Goal: Use online tool/utility

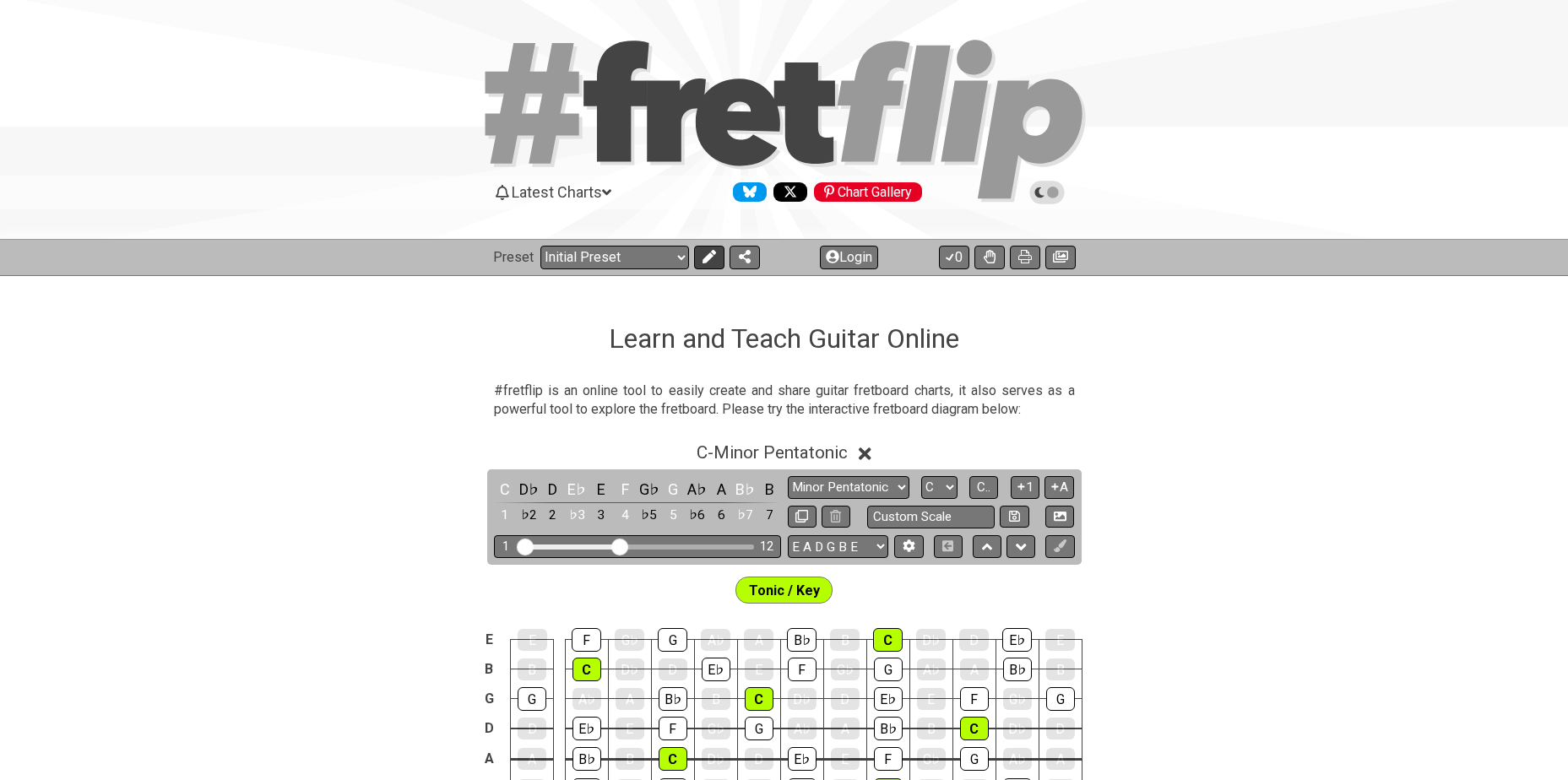
click at [710, 260] on icon at bounding box center [709, 257] width 14 height 14
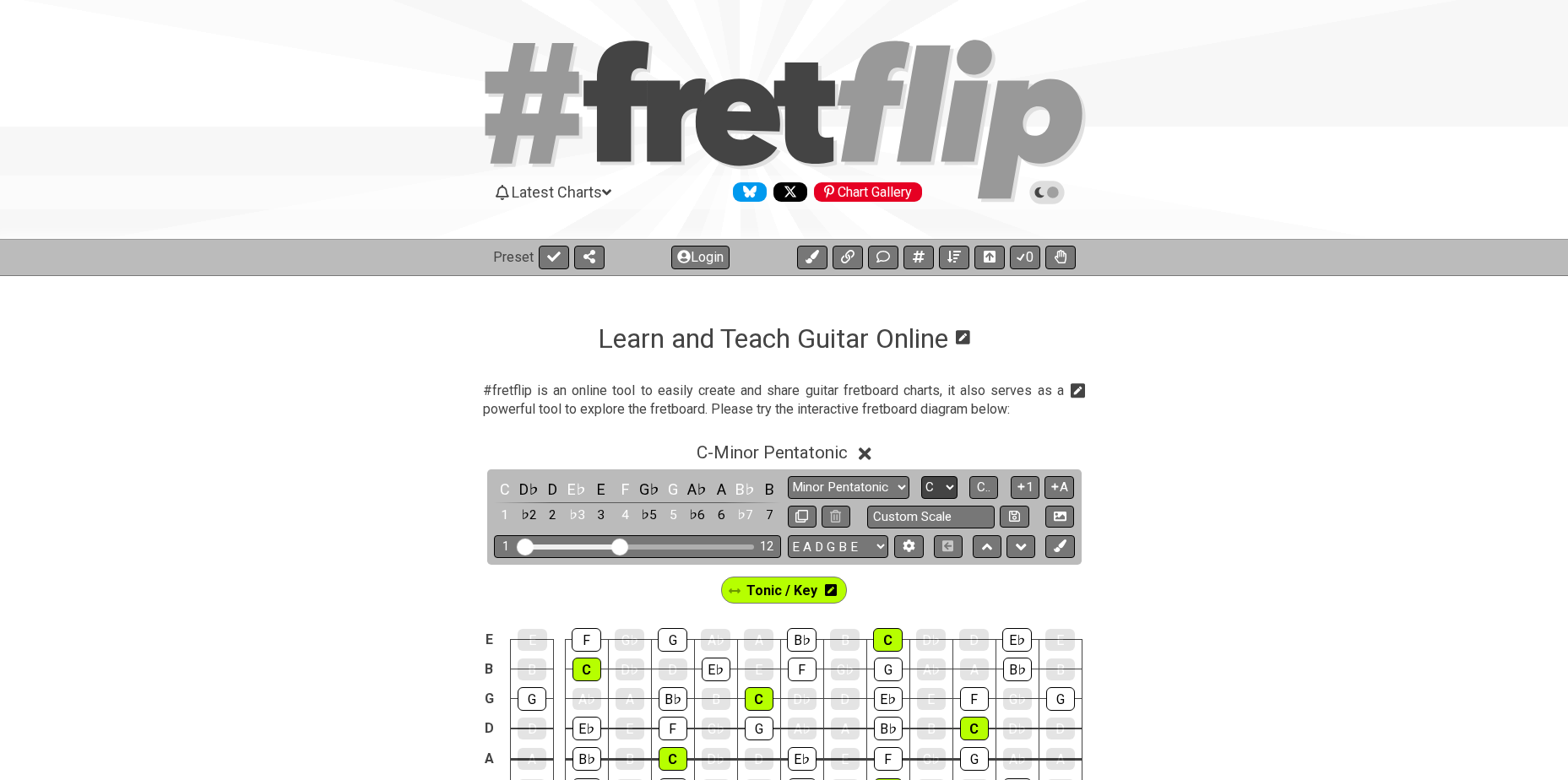
click at [942, 482] on select "A♭ A A♯ B♭ B C C♯ D♭ D D♯ E♭ E F F♯ G♭ G G♯" at bounding box center [940, 488] width 37 height 23
select select "G"
click at [922, 477] on select "A♭ A A♯ B♭ B C C♯ D♭ D D♯ E♭ E F F♯ G♭ G G♯" at bounding box center [940, 488] width 37 height 23
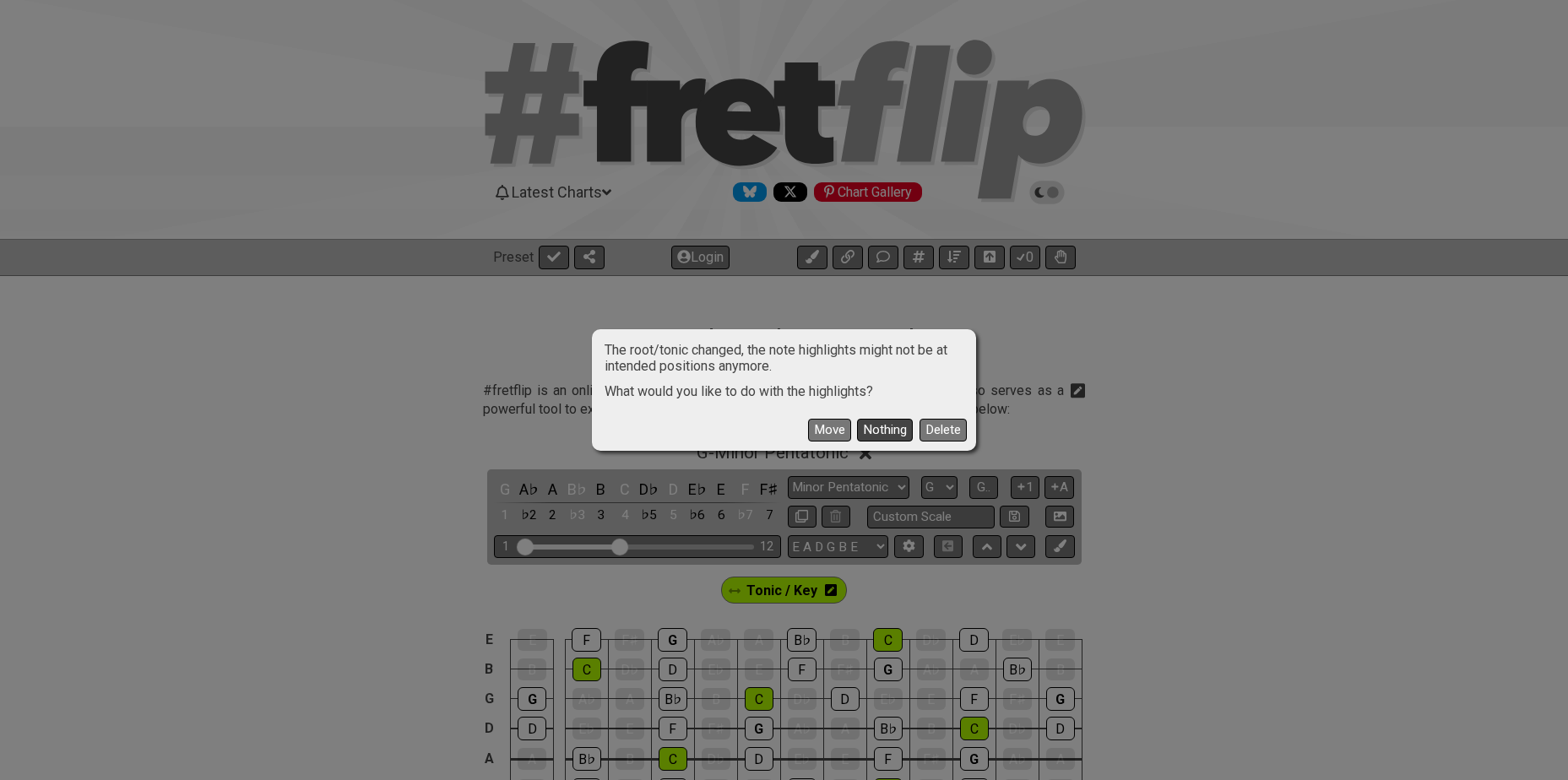
click at [898, 429] on button "Nothing" at bounding box center [884, 430] width 55 height 23
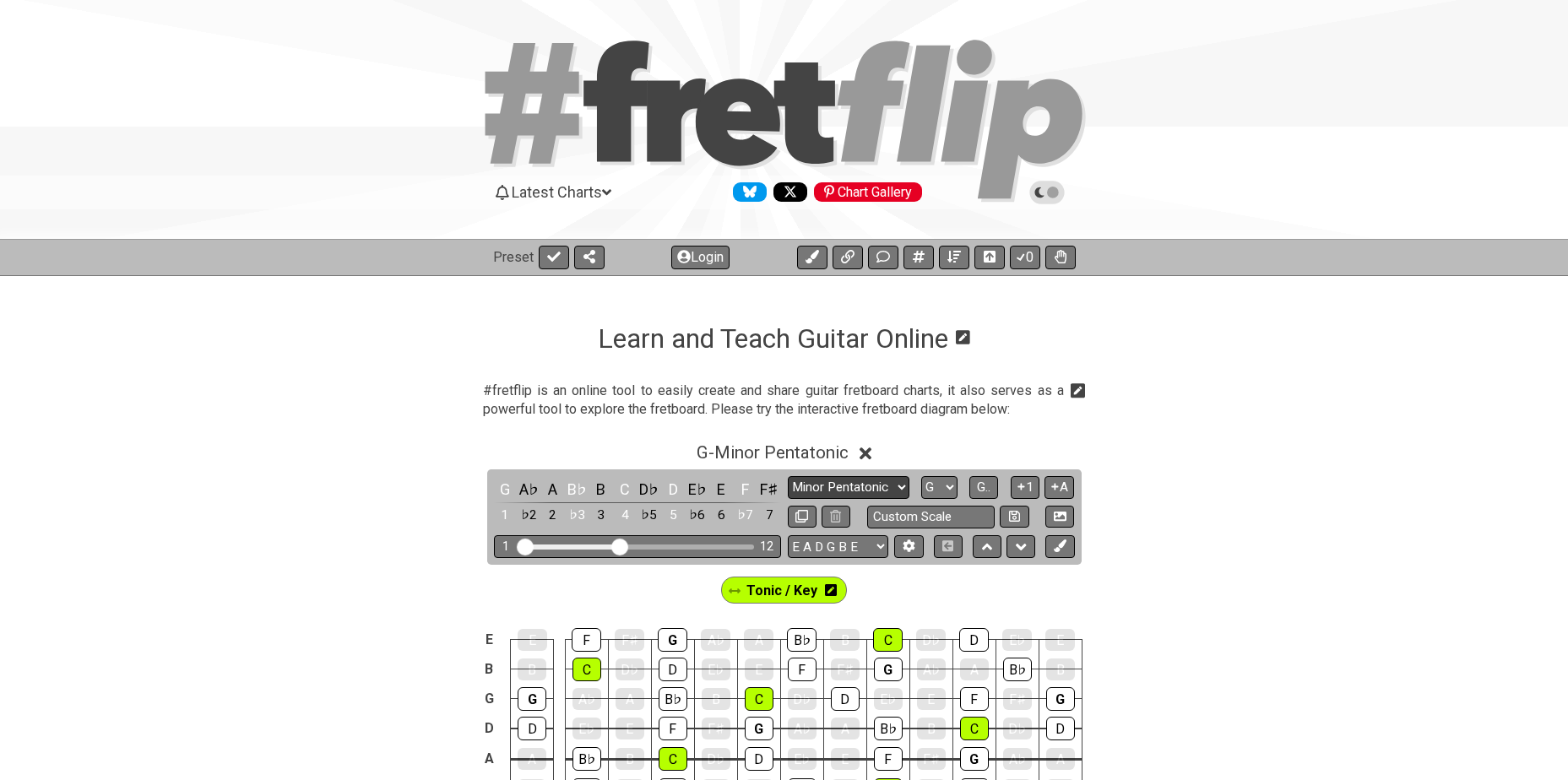
click at [850, 480] on select "Minor Pentatonic Click to edit Minor Pentatonic Major Pentatonic Minor Blues Ma…" at bounding box center [848, 488] width 122 height 23
select select "Minor / Aeolian"
click at [788, 477] on select "Minor Pentatonic Click to edit Minor Pentatonic Major Pentatonic Minor Blues Ma…" at bounding box center [848, 488] width 122 height 23
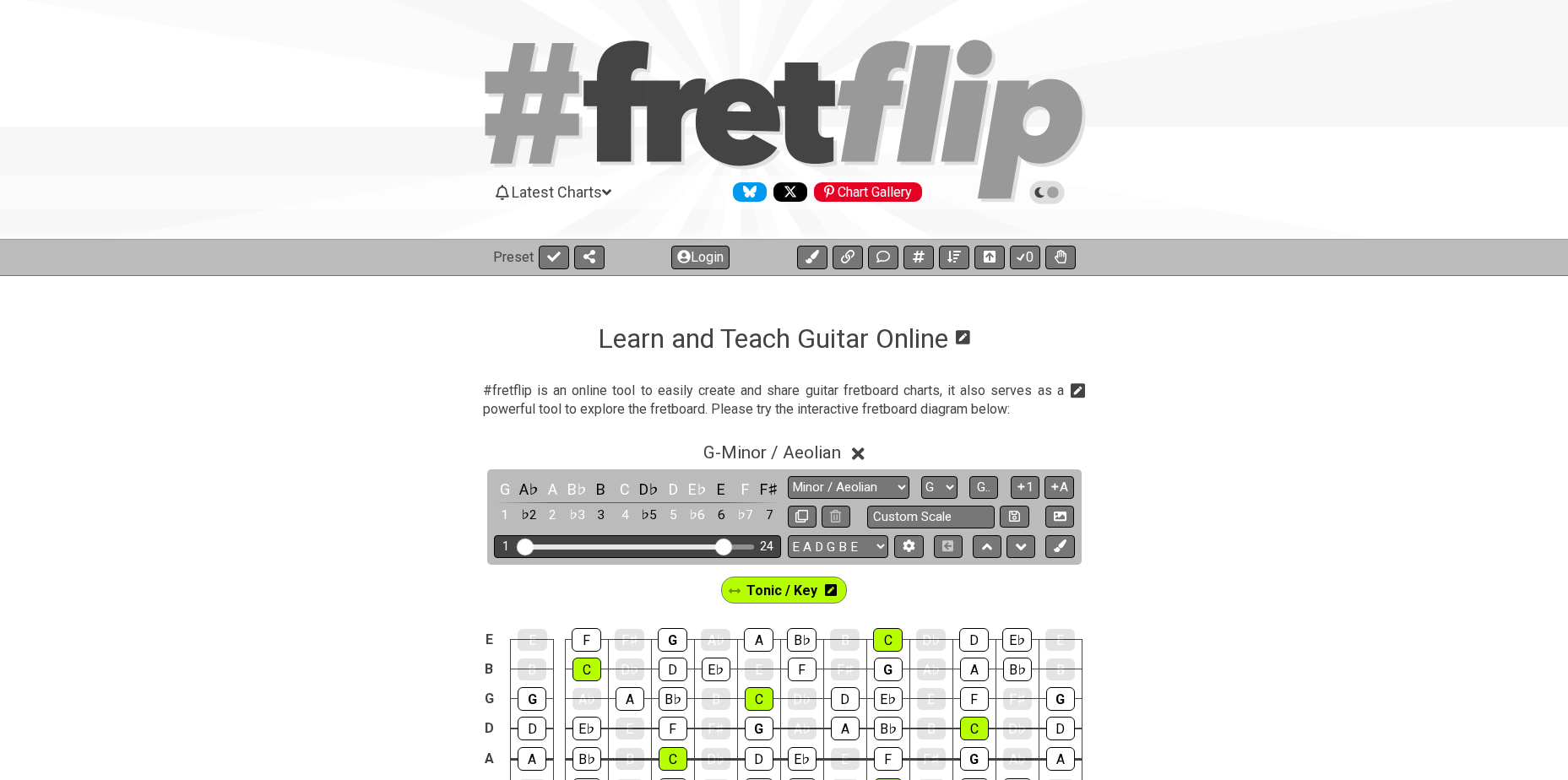
drag, startPoint x: 625, startPoint y: 546, endPoint x: 726, endPoint y: 547, distance: 101.0
click at [726, 546] on input "Visible fret range" at bounding box center [637, 546] width 240 height 0
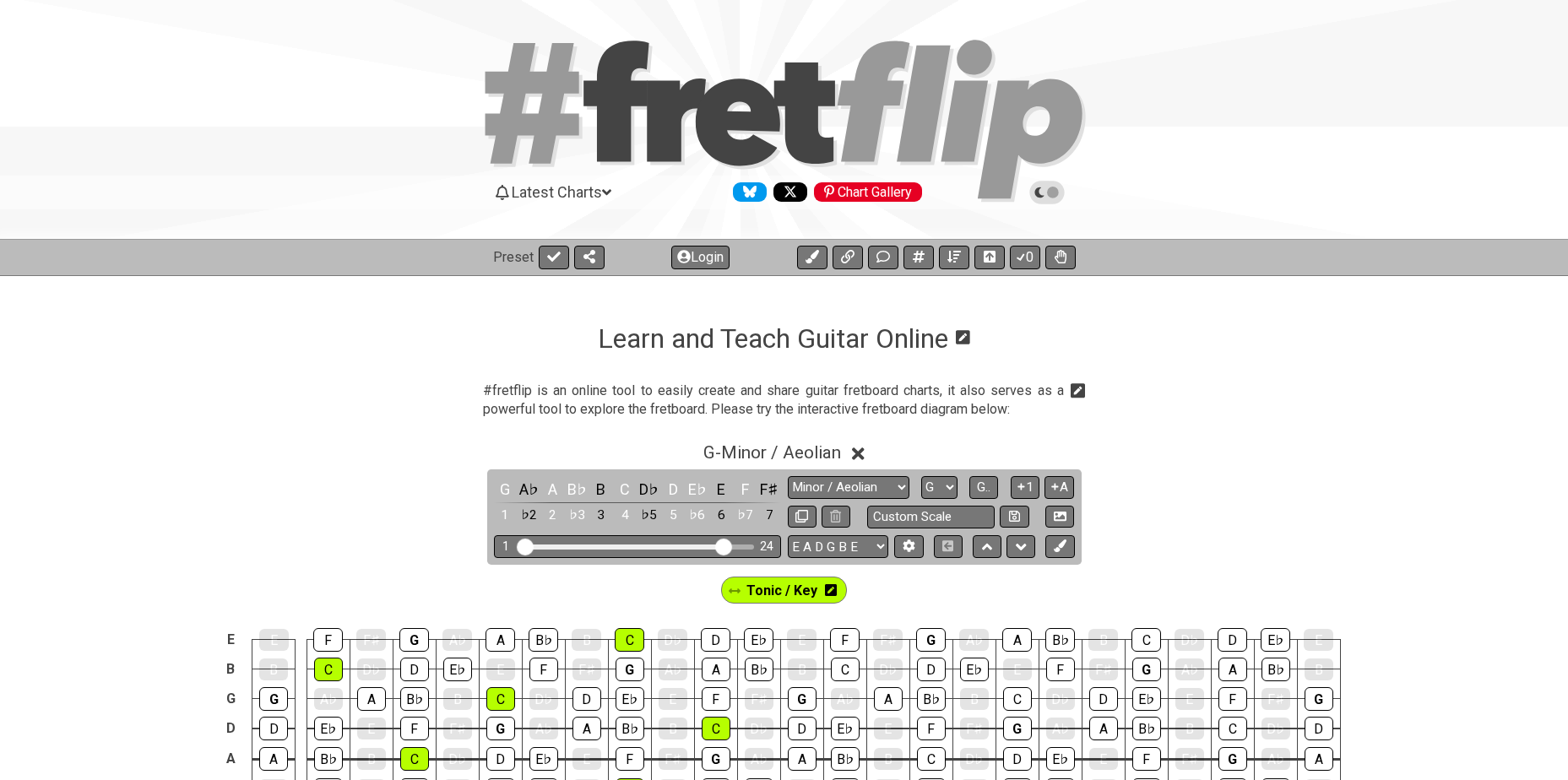
click at [833, 594] on icon at bounding box center [831, 590] width 12 height 12
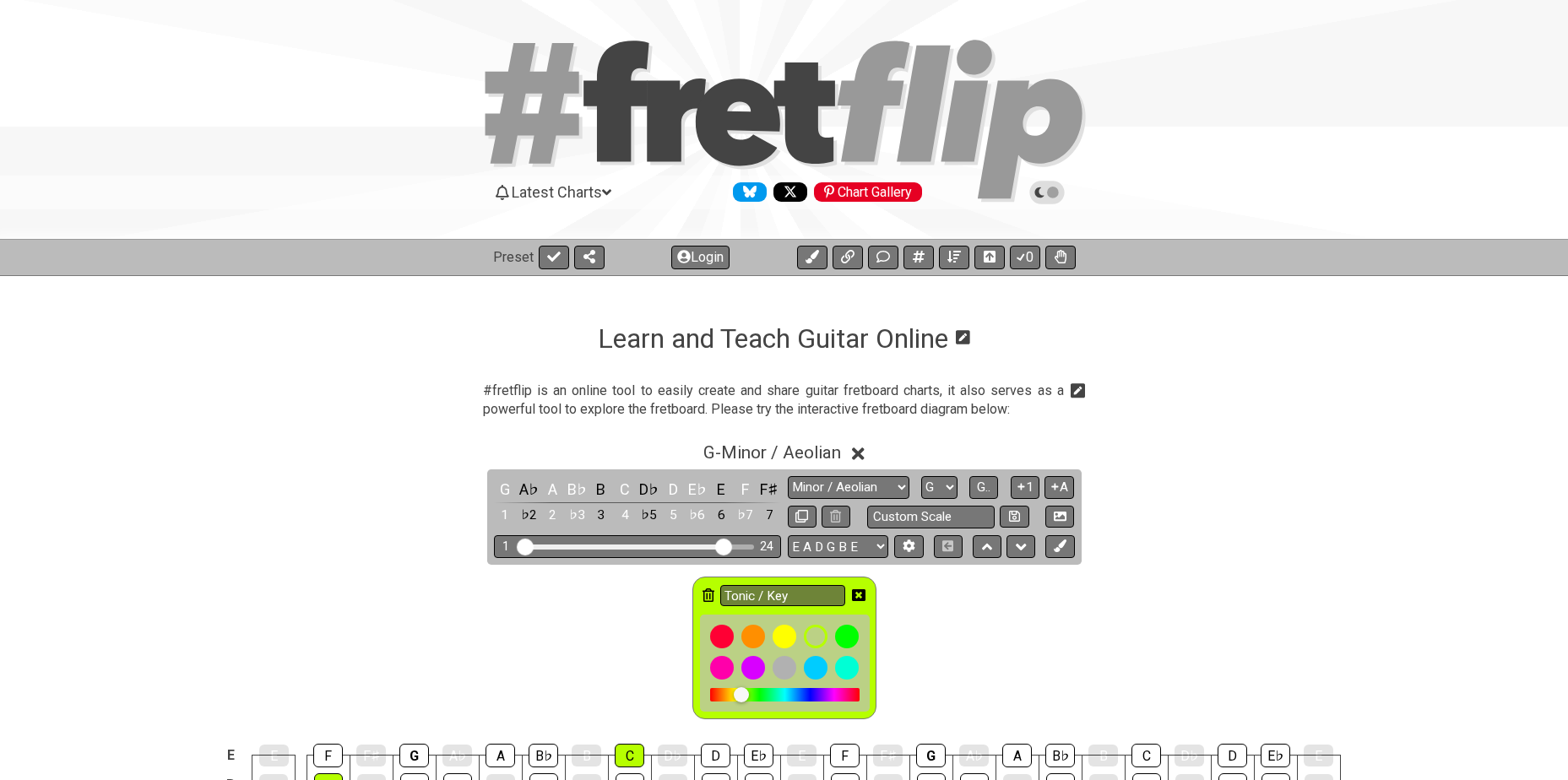
click at [704, 589] on icon at bounding box center [709, 595] width 12 height 14
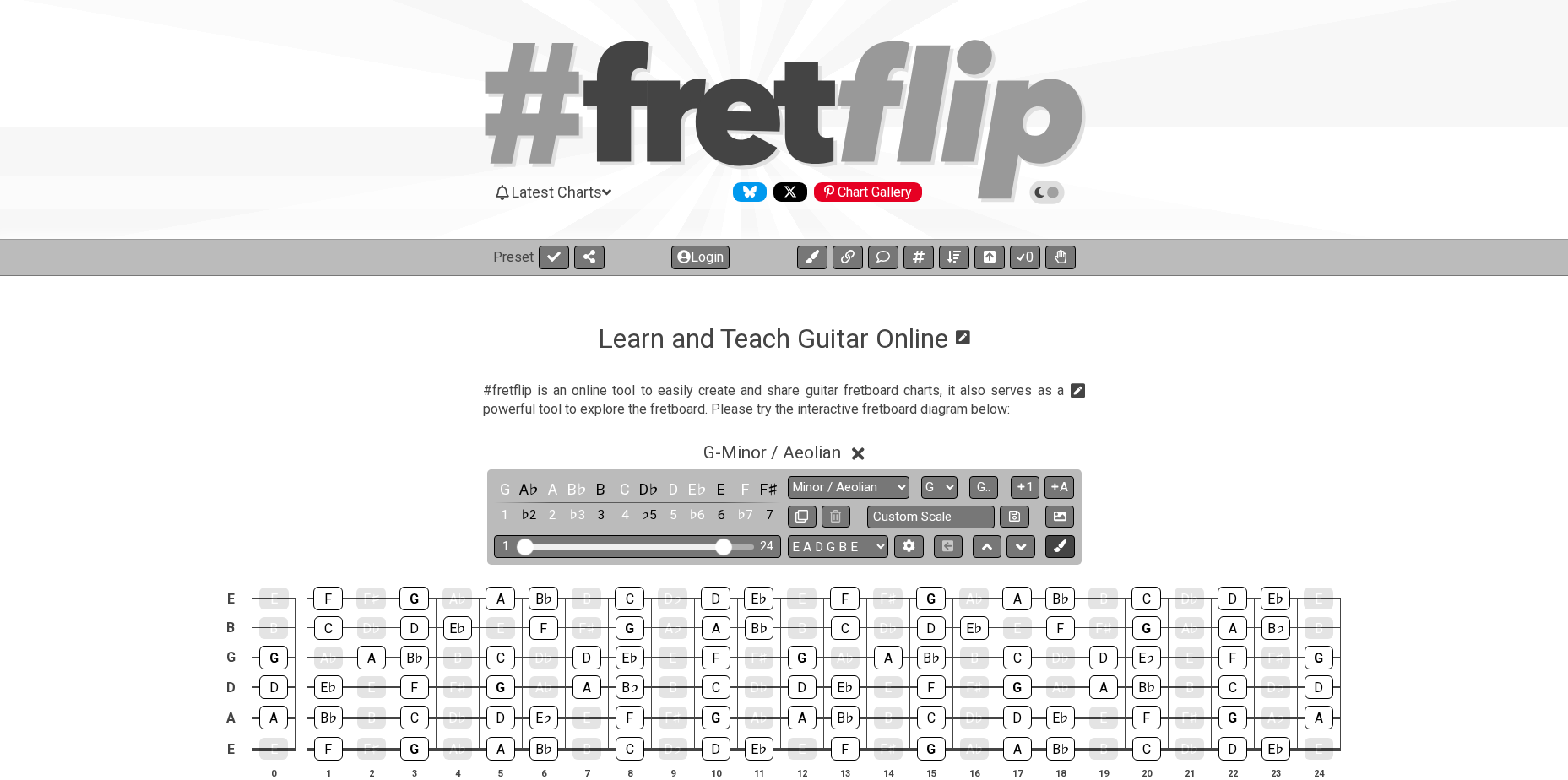
click at [1058, 546] on icon at bounding box center [1060, 546] width 13 height 13
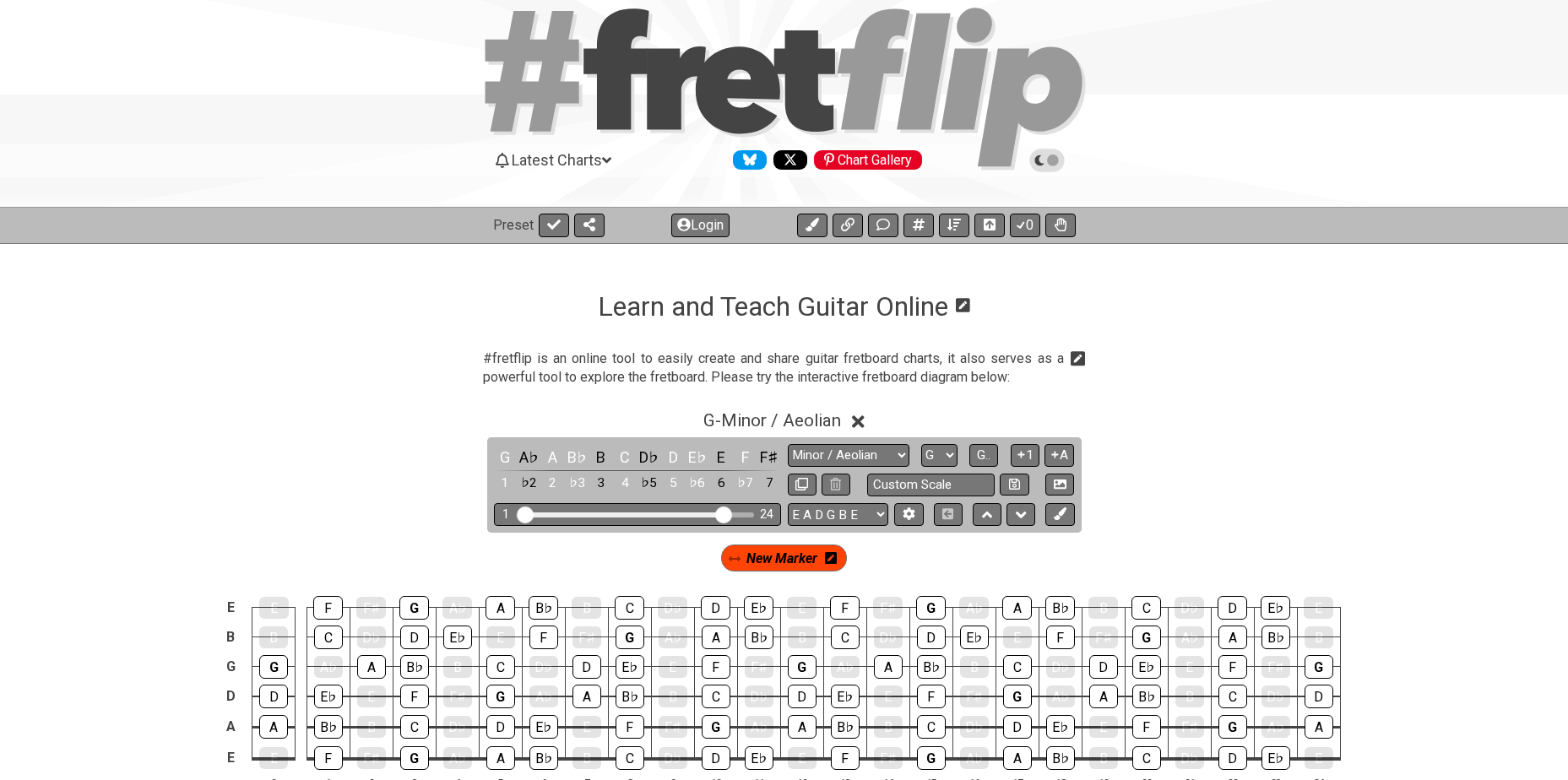
scroll to position [56, 0]
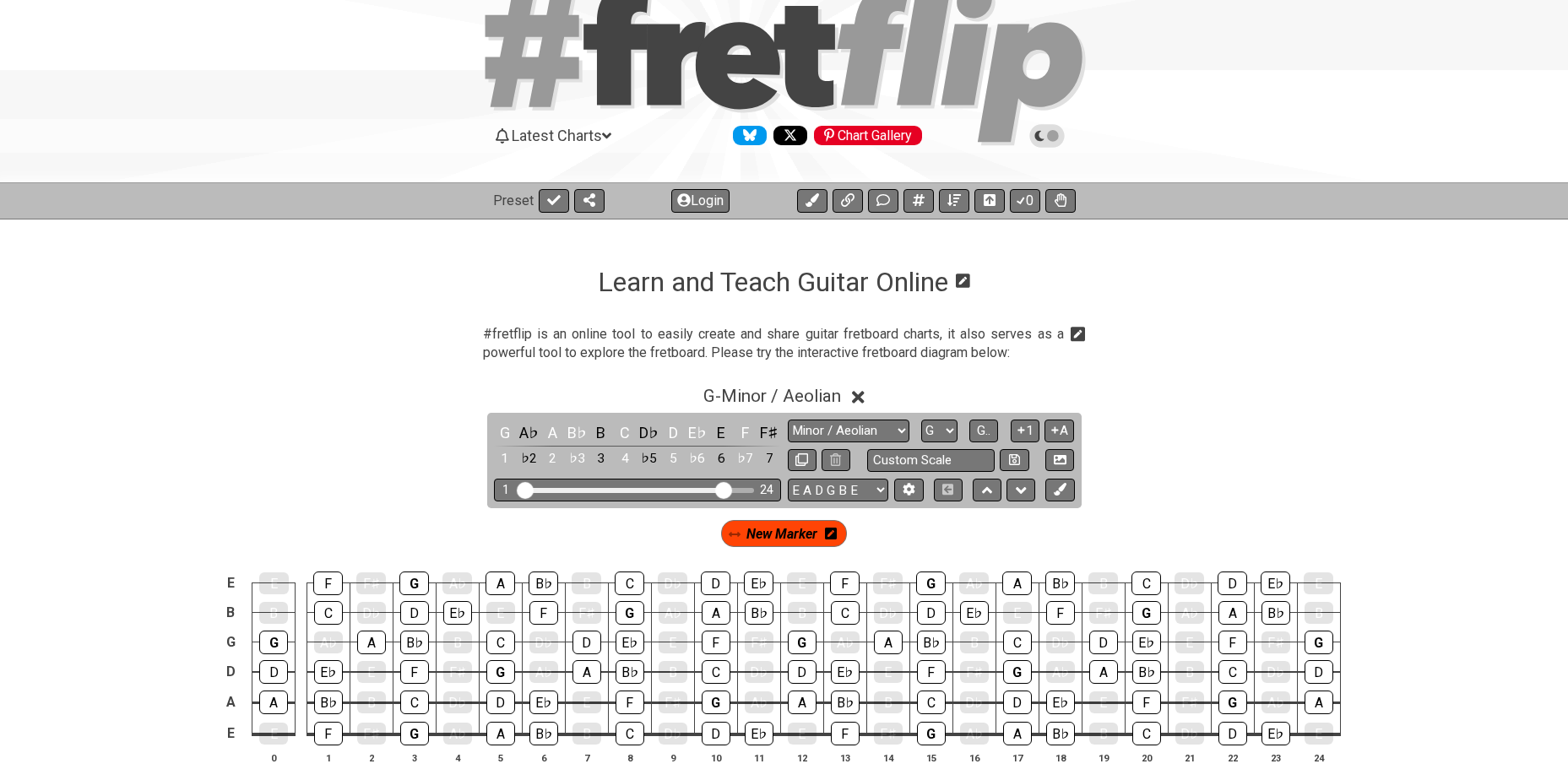
click at [834, 536] on icon at bounding box center [831, 534] width 12 height 12
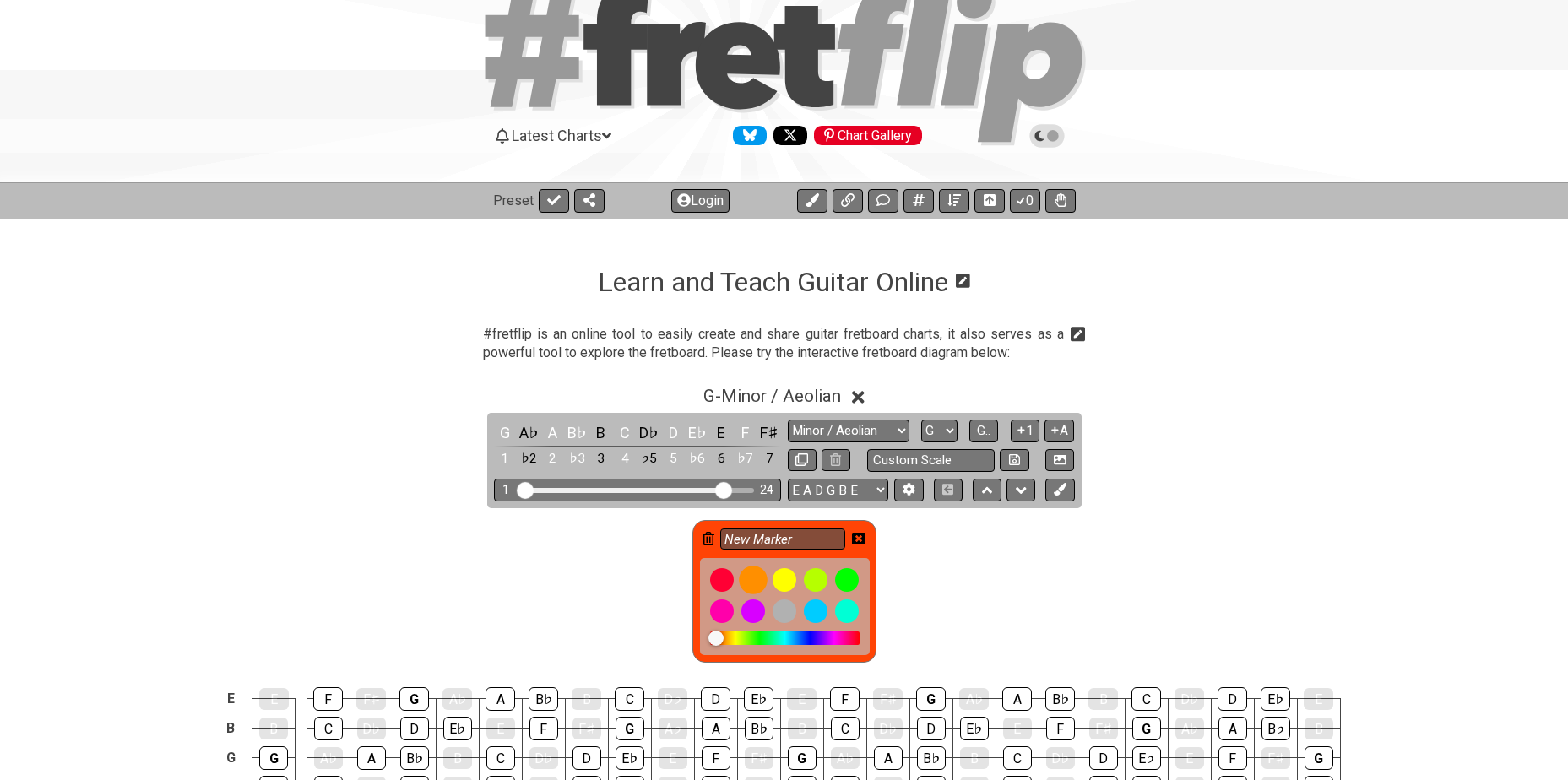
click at [749, 581] on div at bounding box center [754, 581] width 29 height 29
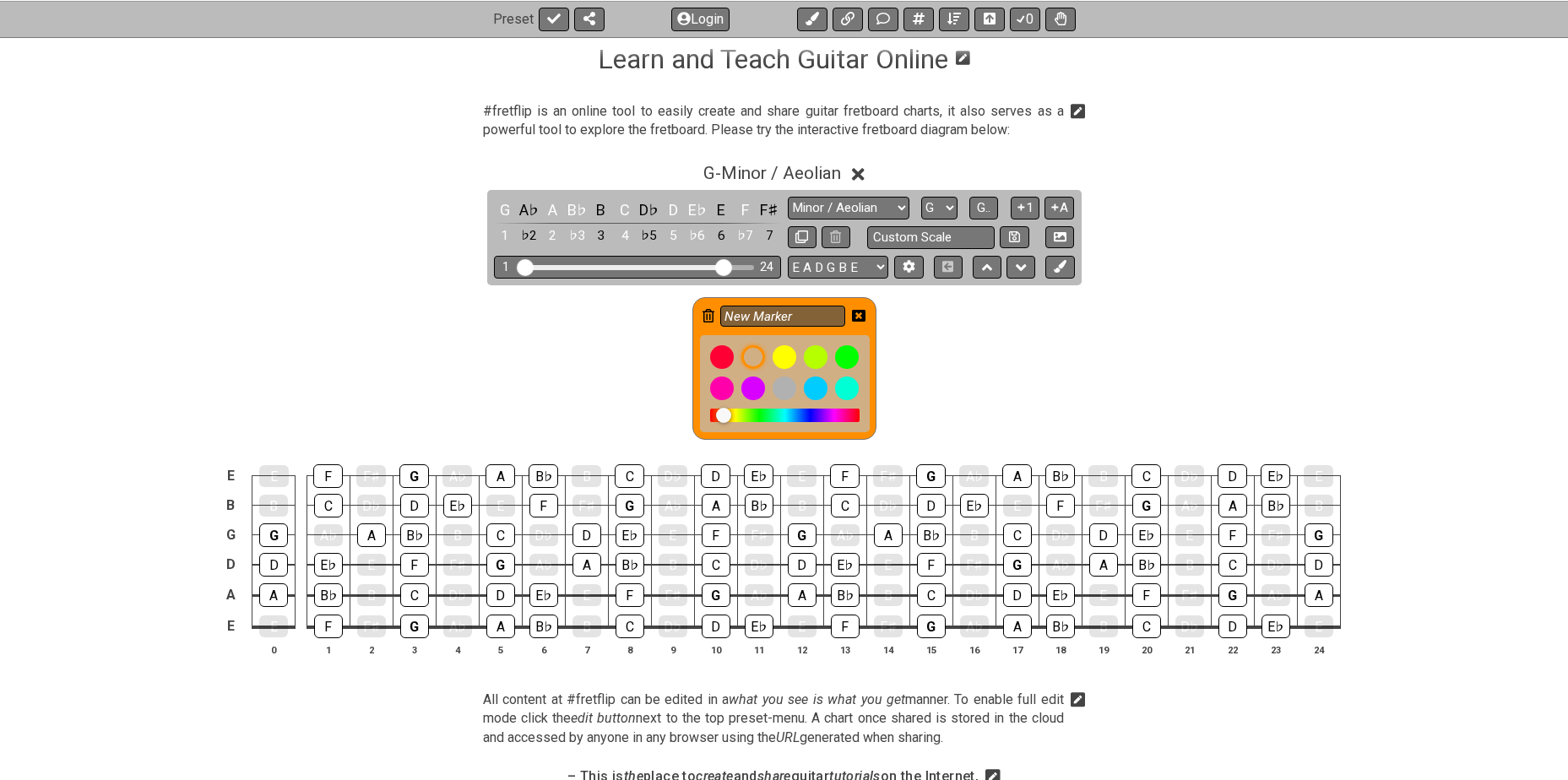
scroll to position [281, 0]
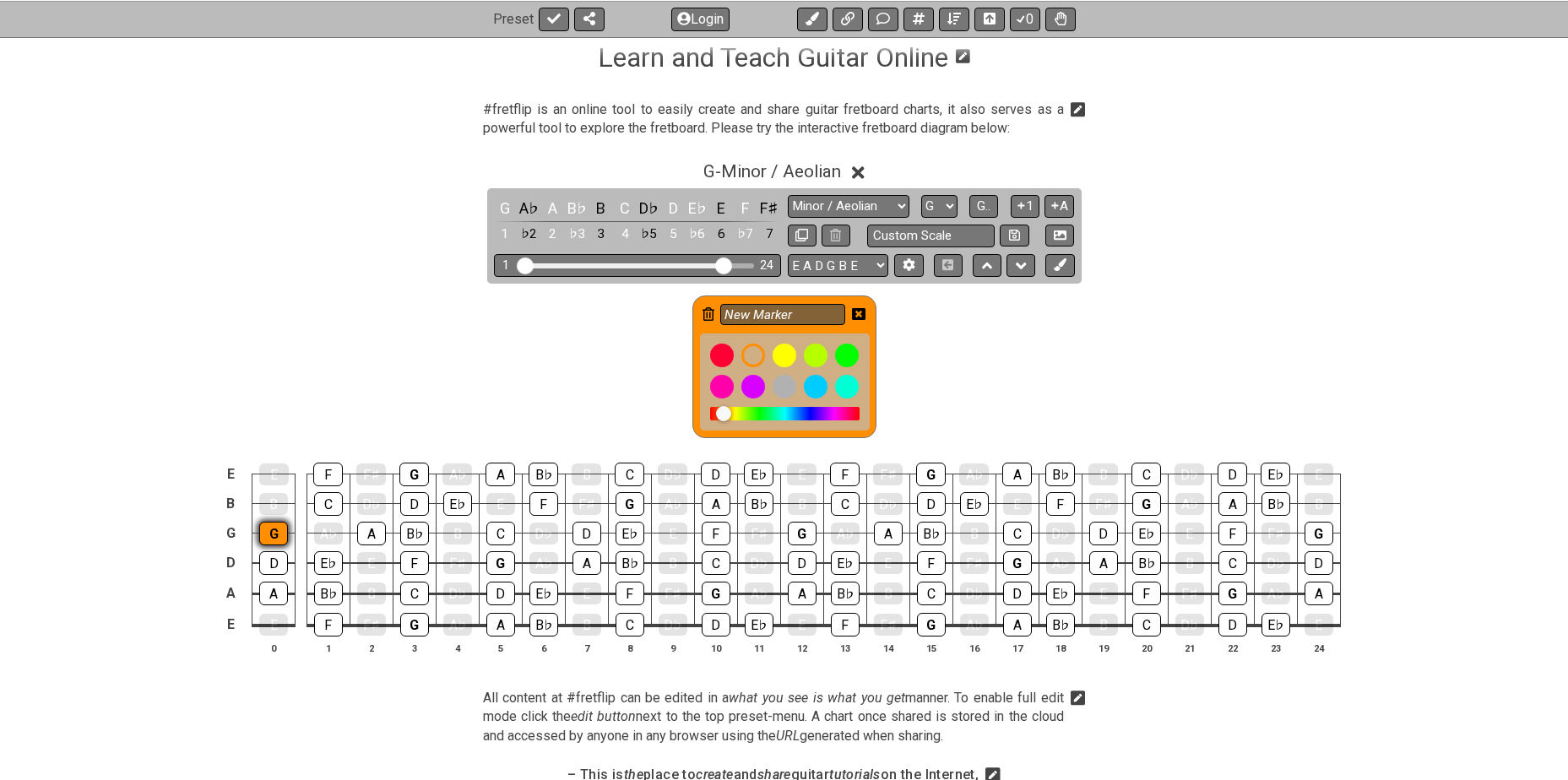
click at [276, 529] on div "G" at bounding box center [274, 534] width 29 height 24
click at [861, 261] on select "E A D G B E E A D G B E E A D G B E B E A D F♯ B A D G C E A D A D G B E E♭ A♭ …" at bounding box center [838, 265] width 101 height 23
select select "A D G C F A D"
click at [788, 254] on select "E A D G B E E A D G B E E A D G B E B E A D F♯ B A D G C E A D A D G B E E♭ A♭ …" at bounding box center [838, 265] width 101 height 23
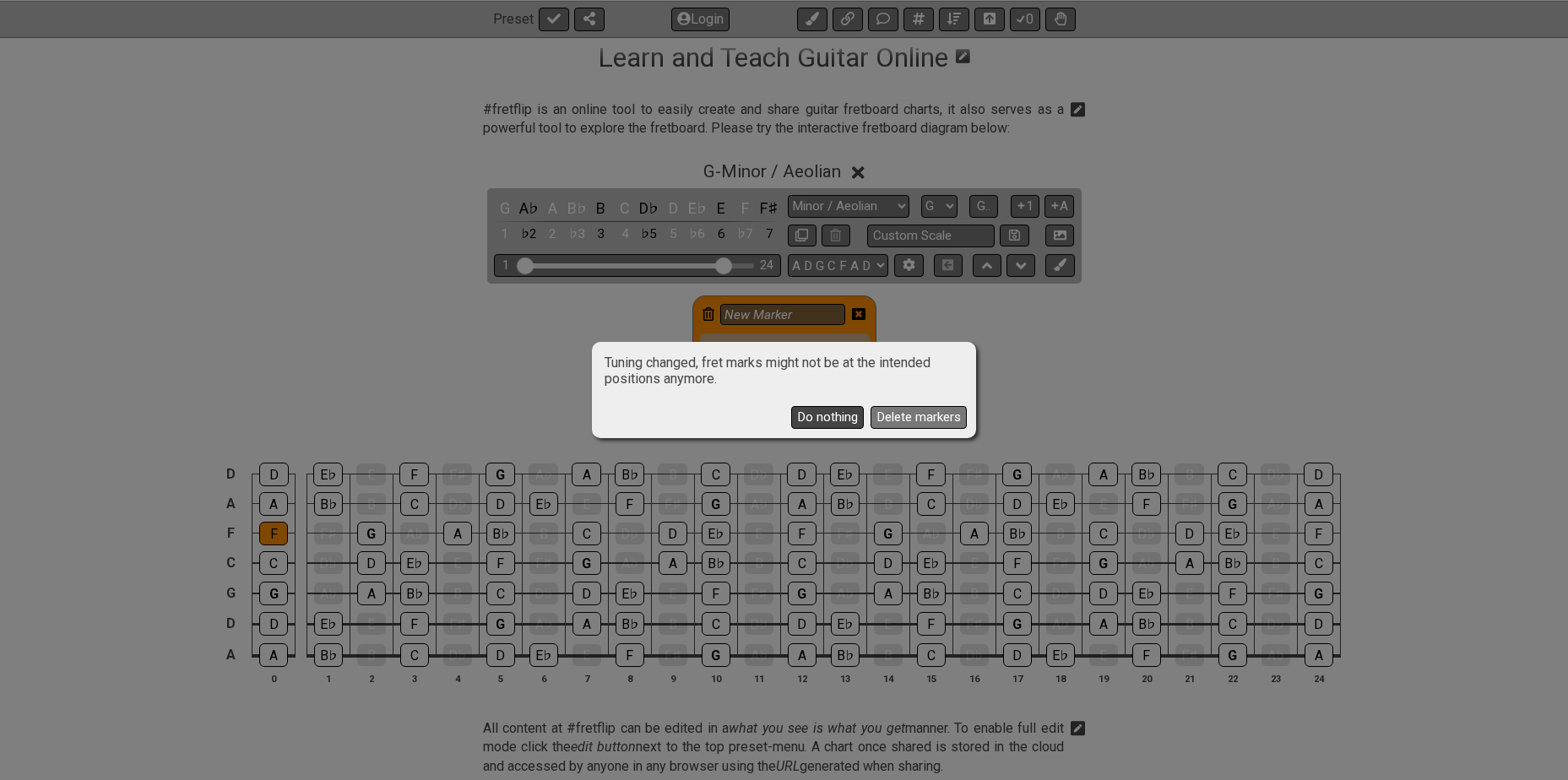
click at [823, 414] on button "Do nothing" at bounding box center [827, 417] width 72 height 23
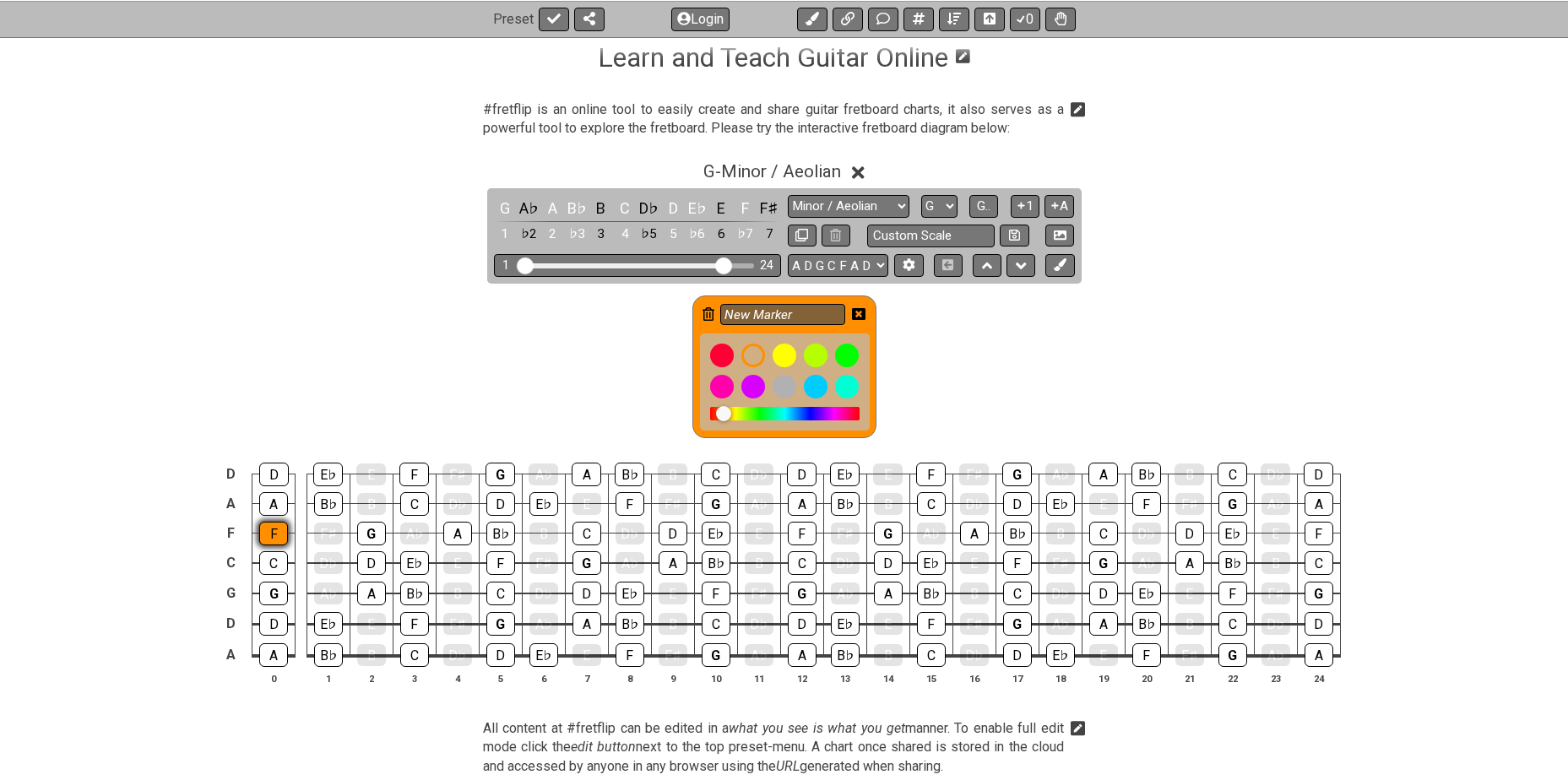
click at [275, 537] on div "F" at bounding box center [274, 534] width 29 height 24
click at [276, 596] on div "G" at bounding box center [274, 593] width 29 height 24
click at [264, 589] on div "G" at bounding box center [274, 593] width 29 height 24
click at [360, 528] on div "G" at bounding box center [372, 534] width 29 height 24
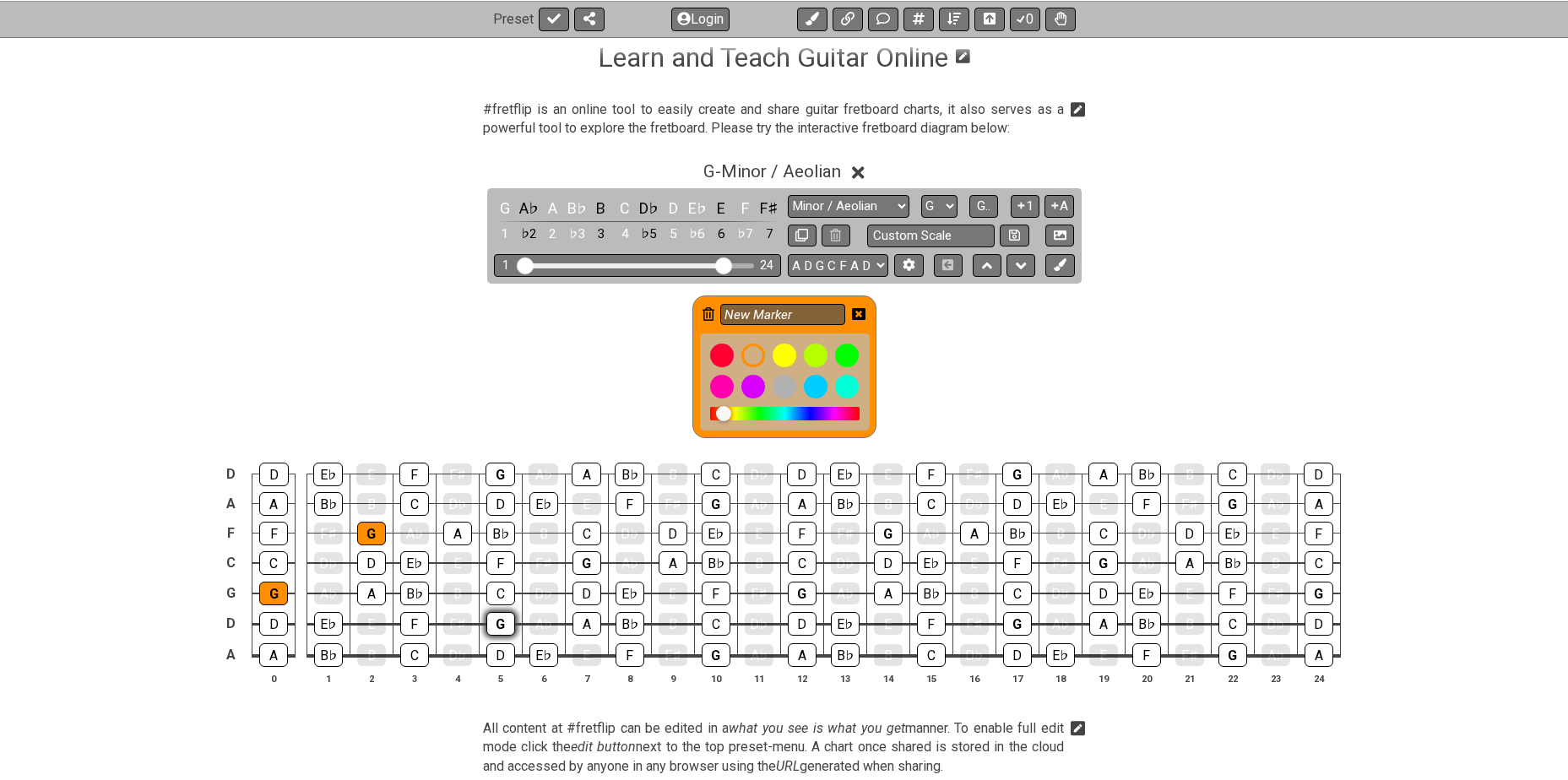
click at [492, 622] on div "G" at bounding box center [500, 624] width 29 height 24
click at [495, 471] on div "G" at bounding box center [500, 475] width 30 height 24
click at [575, 561] on div "G" at bounding box center [587, 563] width 29 height 24
click at [714, 501] on div "G" at bounding box center [716, 504] width 29 height 24
click at [709, 654] on div "G" at bounding box center [716, 656] width 29 height 24
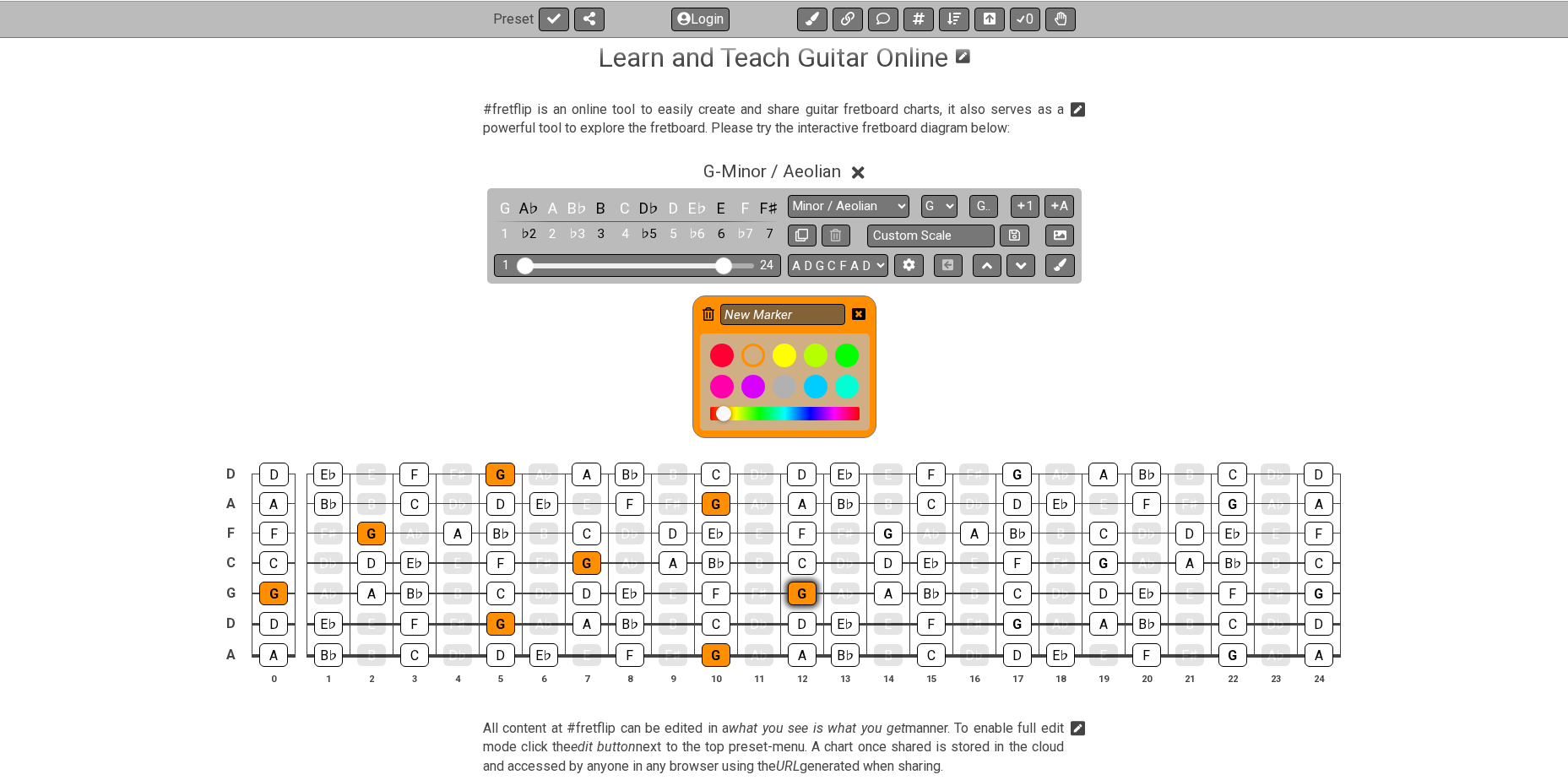
click at [797, 591] on div "G" at bounding box center [802, 593] width 29 height 24
click at [885, 535] on div "G" at bounding box center [888, 534] width 29 height 24
click at [1020, 620] on div "G" at bounding box center [1018, 624] width 29 height 24
click at [1009, 474] on div "G" at bounding box center [1017, 475] width 30 height 24
click at [1111, 558] on div "G" at bounding box center [1104, 563] width 29 height 24
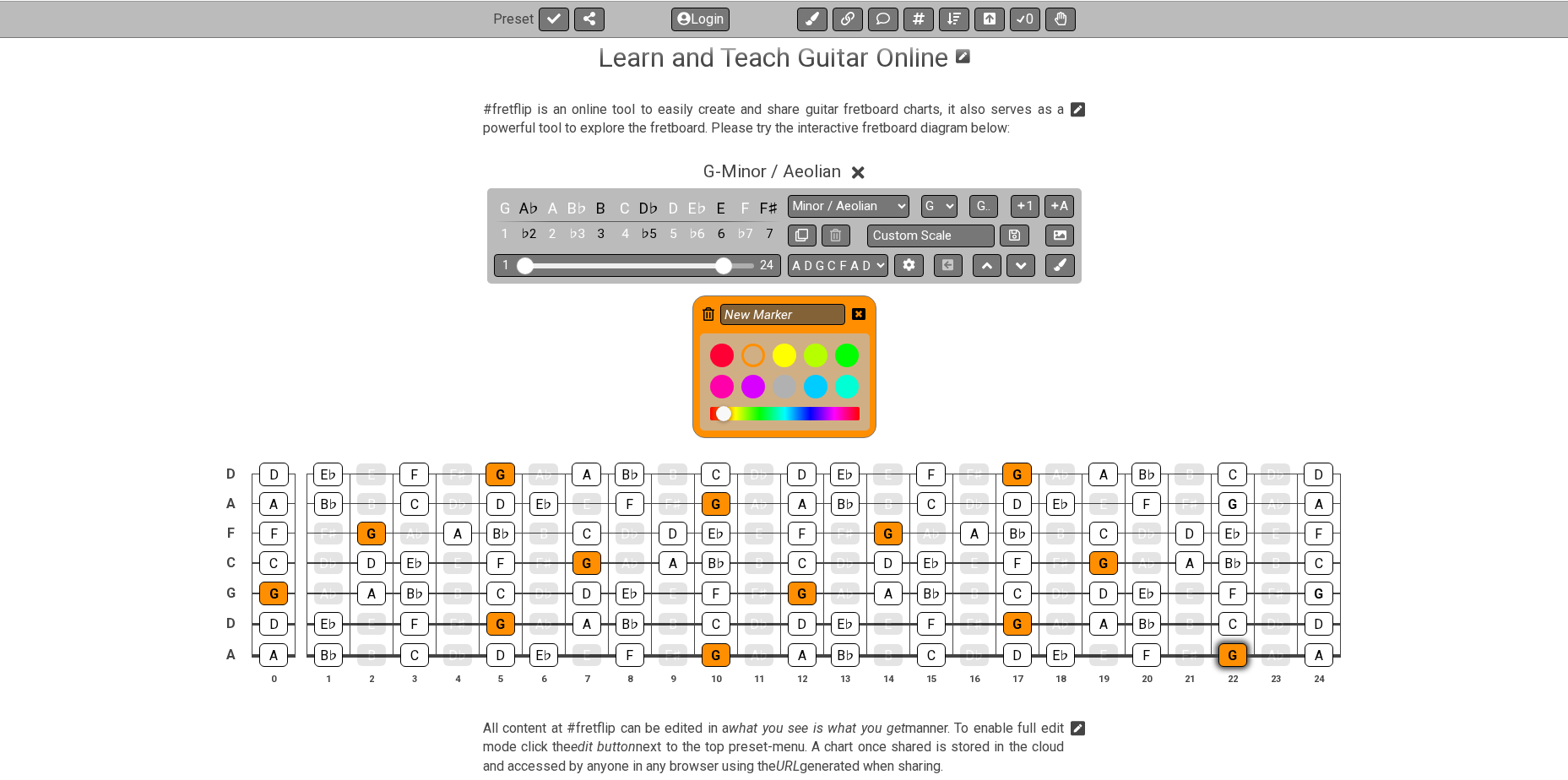
click at [1231, 656] on div "G" at bounding box center [1233, 656] width 29 height 24
click at [1227, 506] on div "G" at bounding box center [1233, 504] width 29 height 24
click at [1325, 597] on div "G" at bounding box center [1319, 593] width 29 height 24
click at [856, 314] on icon at bounding box center [859, 314] width 14 height 12
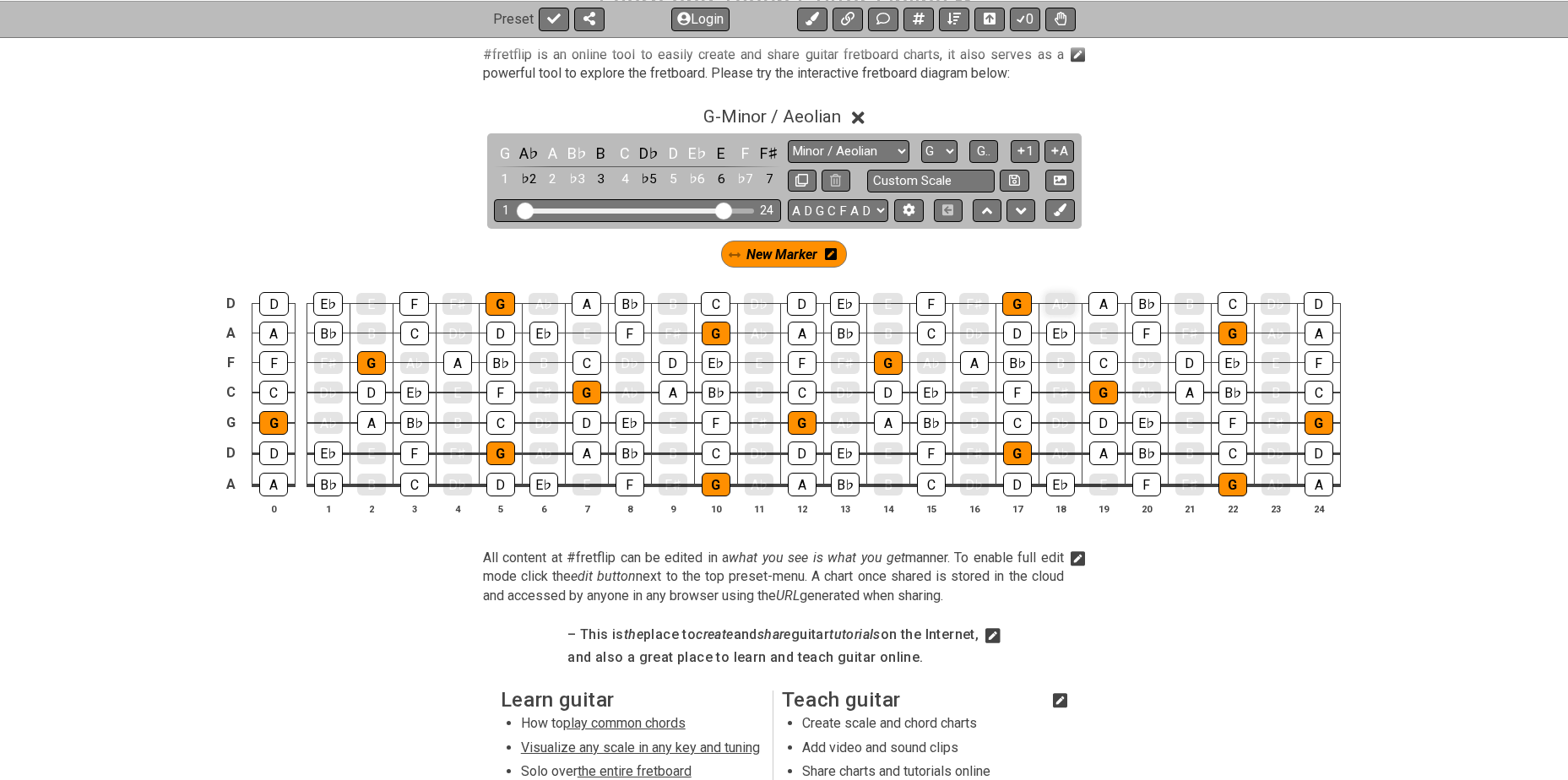
scroll to position [366, 0]
